Goal: Find specific page/section: Find specific page/section

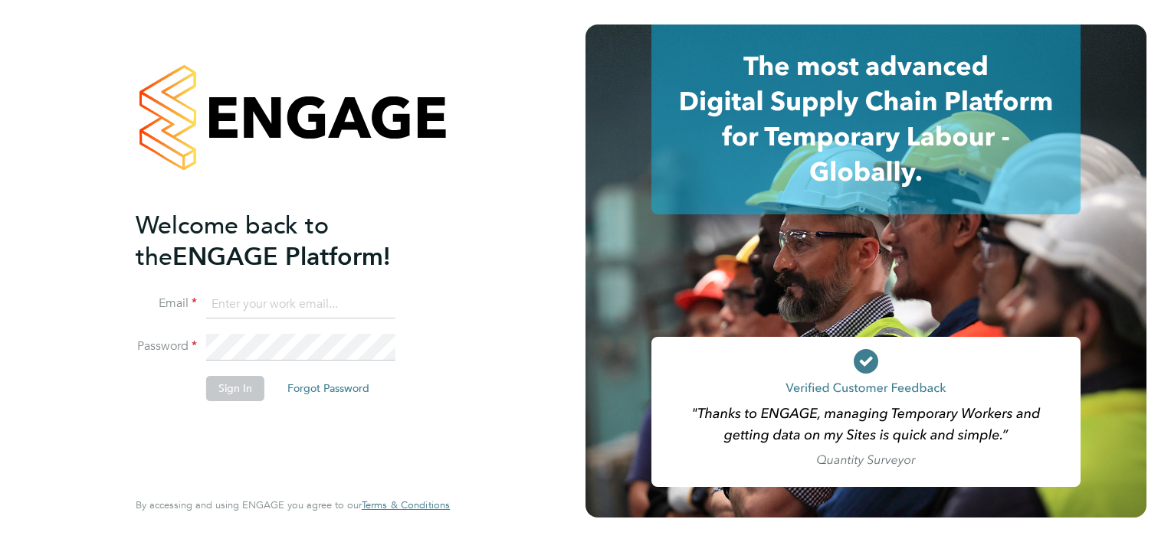
click at [237, 306] on input at bounding box center [300, 305] width 189 height 28
type input "[PERSON_NAME][EMAIL_ADDRESS][DOMAIN_NAME]"
click at [221, 390] on button "Sign In" at bounding box center [235, 388] width 58 height 25
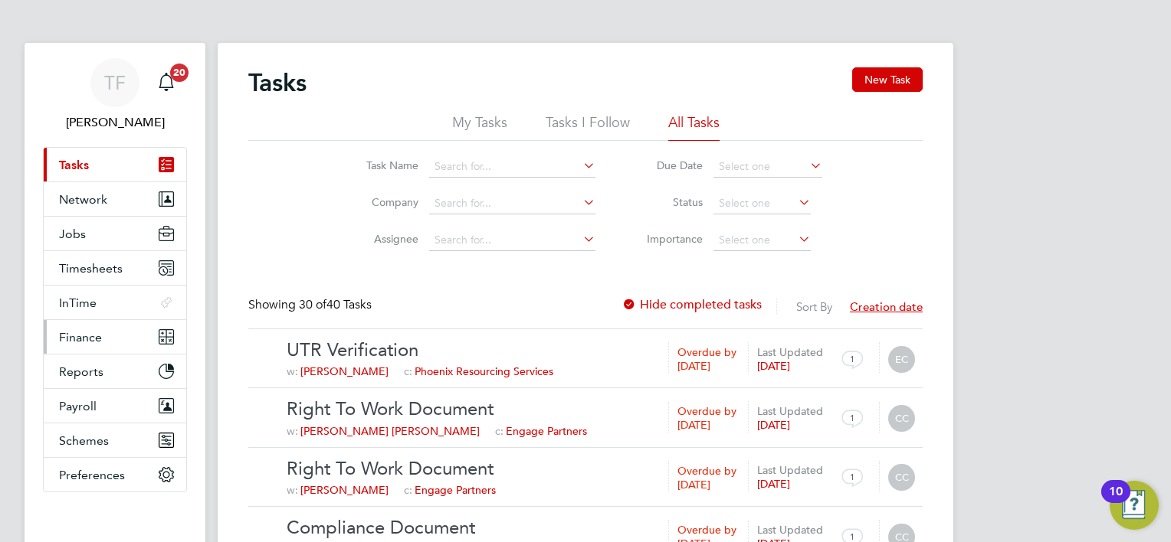
click at [95, 334] on span "Finance" at bounding box center [80, 337] width 43 height 15
click at [67, 331] on span "Finance" at bounding box center [80, 337] width 43 height 15
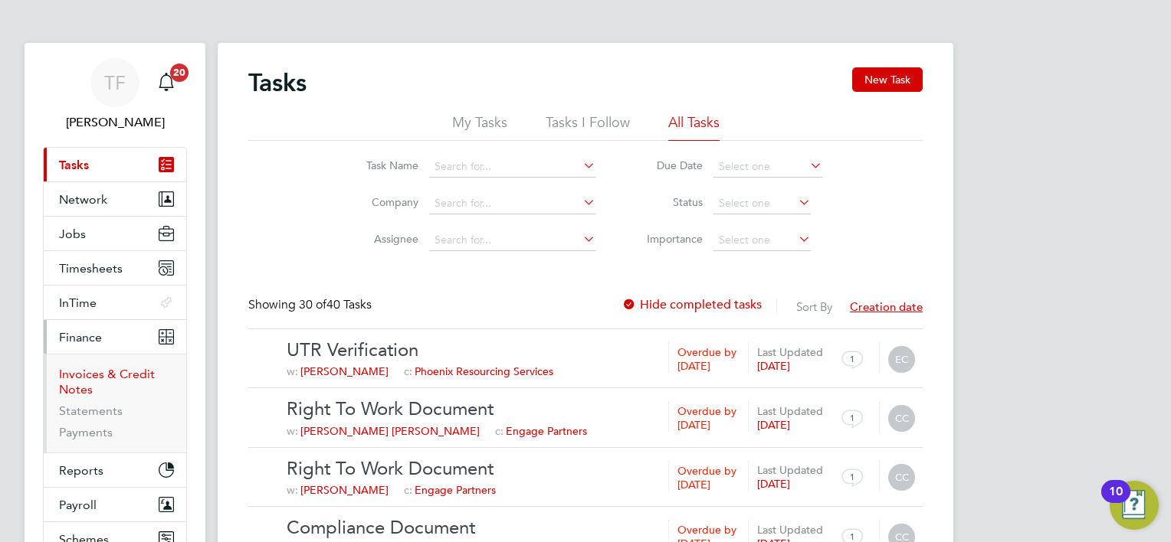
click at [113, 370] on link "Invoices & Credit Notes" at bounding box center [107, 382] width 96 height 30
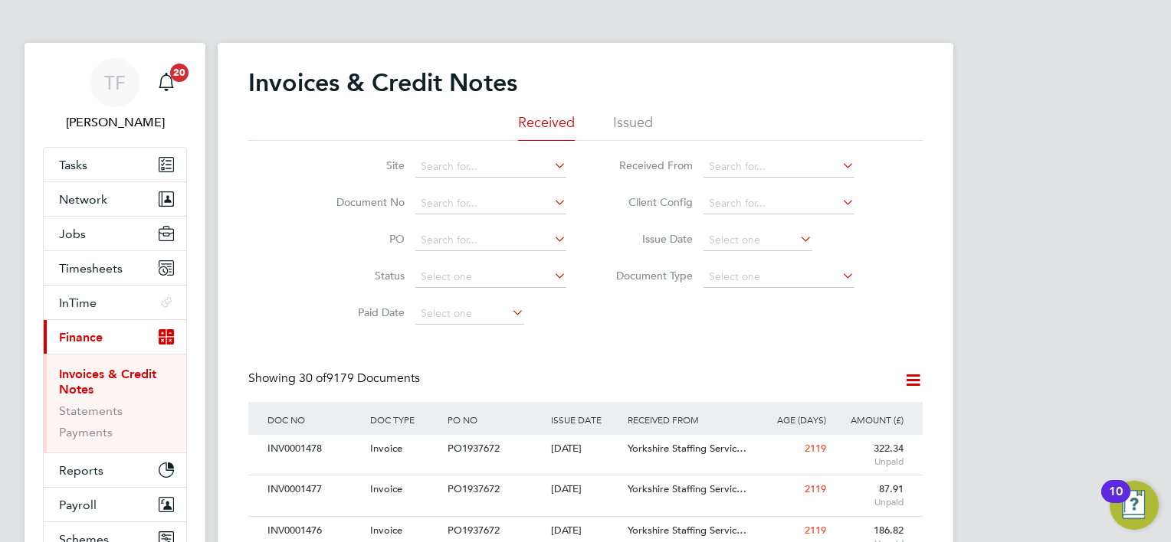
click at [637, 127] on li "Issued" at bounding box center [633, 127] width 40 height 28
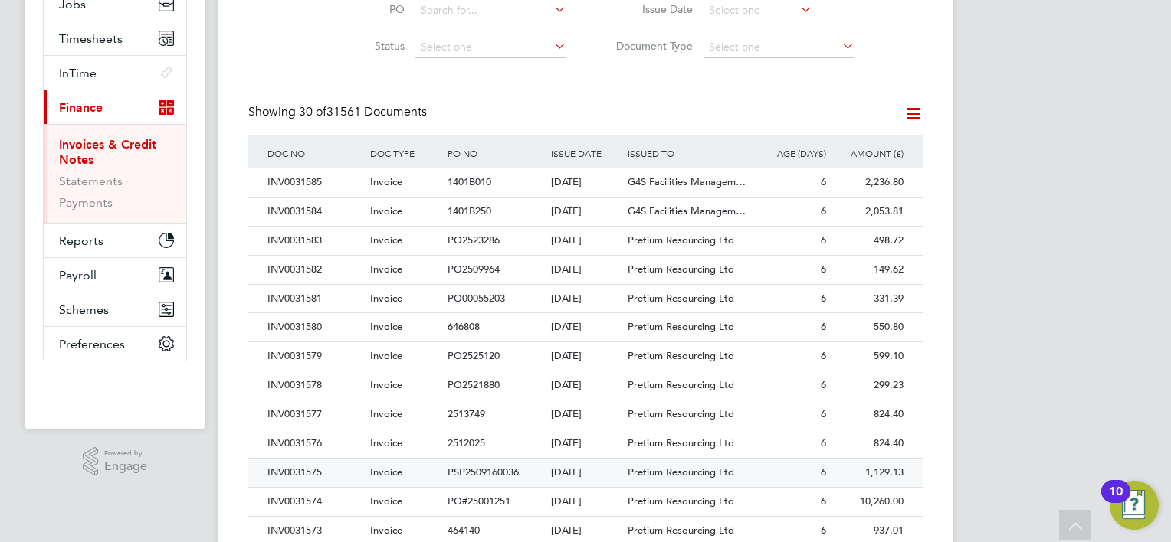
click at [285, 466] on div "INV0031575" at bounding box center [315, 473] width 103 height 28
